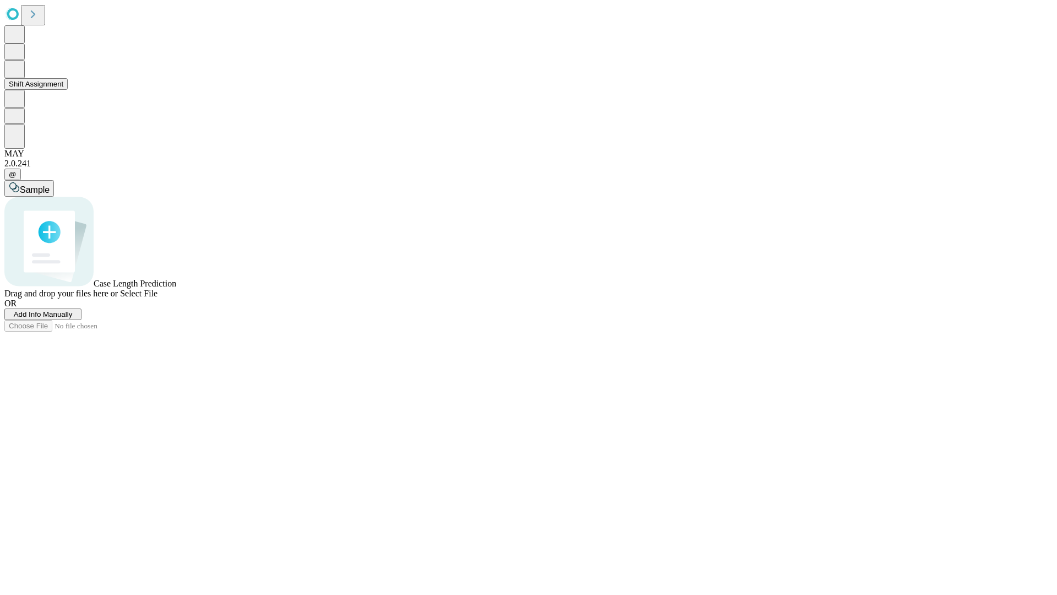
click at [68, 90] on button "Shift Assignment" at bounding box center [35, 84] width 63 height 12
